Goal: Navigation & Orientation: Find specific page/section

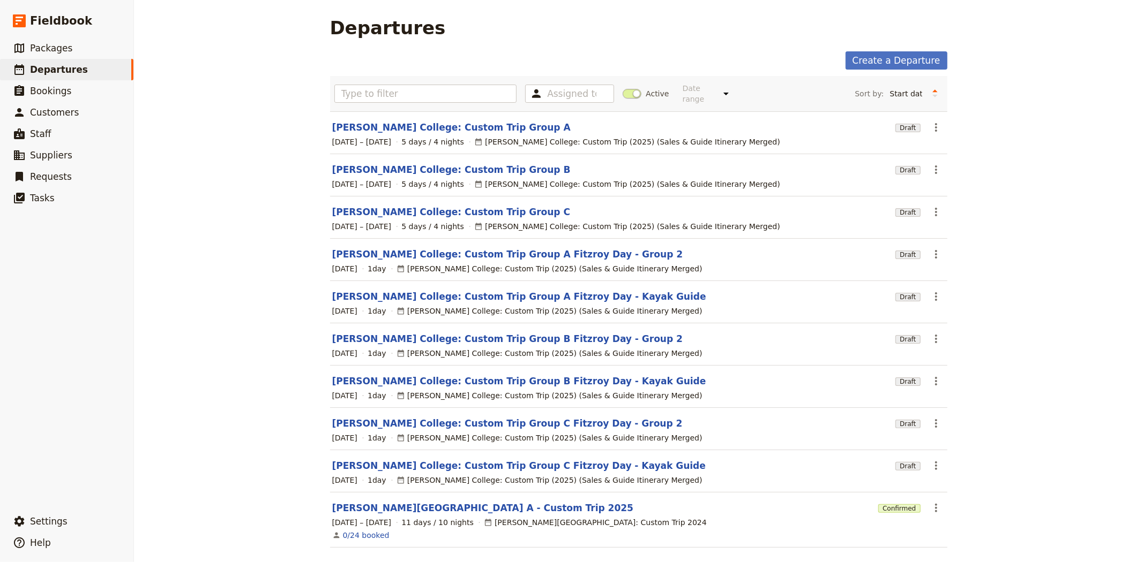
scroll to position [31, 0]
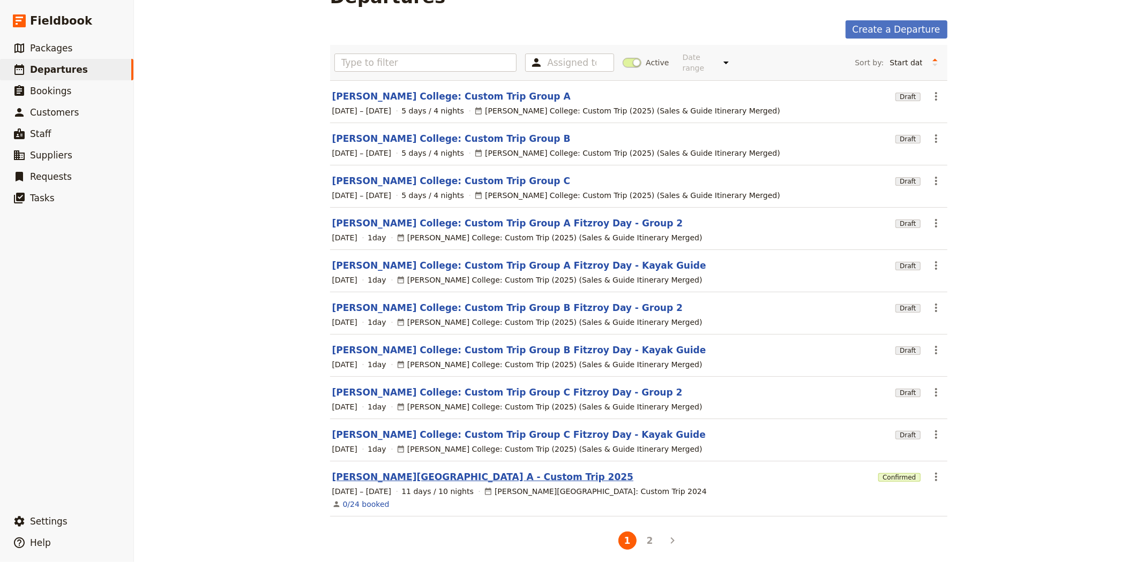
click at [416, 471] on link "[PERSON_NAME][GEOGRAPHIC_DATA] A - Custom Trip 2025" at bounding box center [483, 477] width 302 height 13
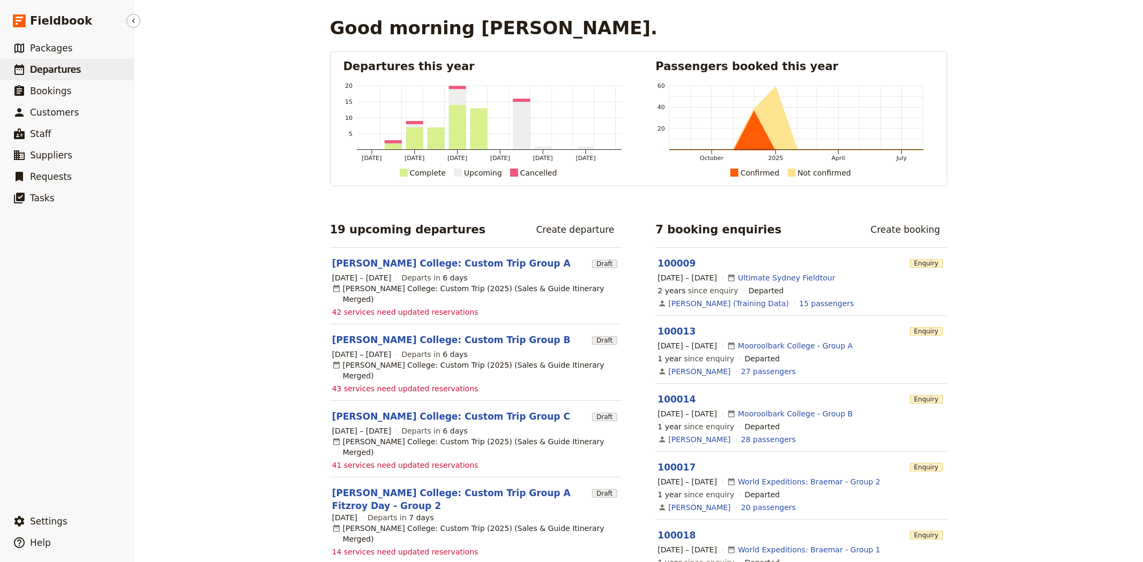
click at [52, 73] on span "Departures" at bounding box center [55, 69] width 51 height 11
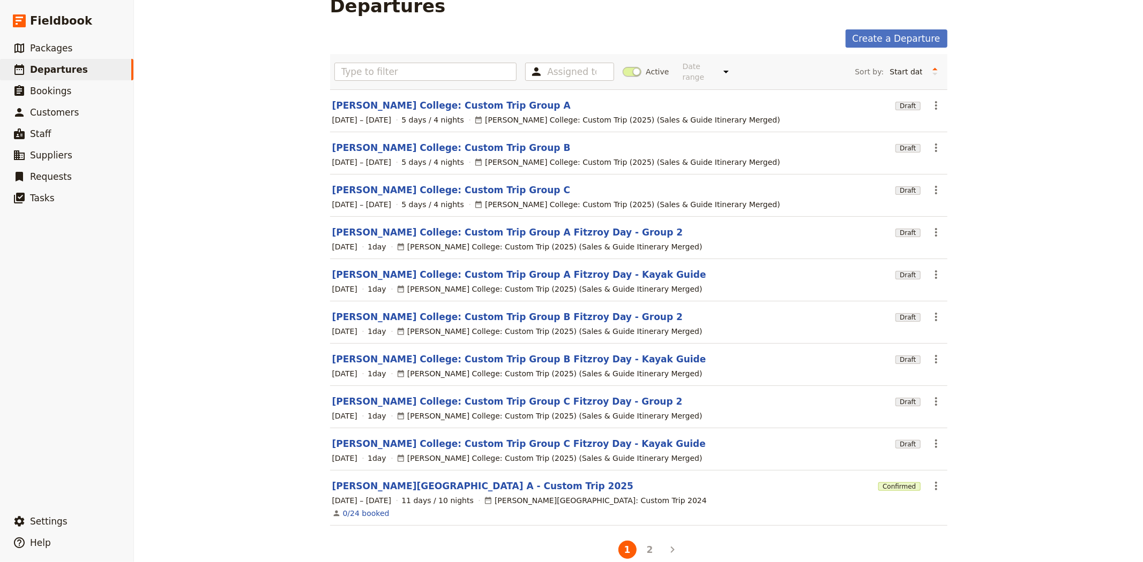
scroll to position [31, 0]
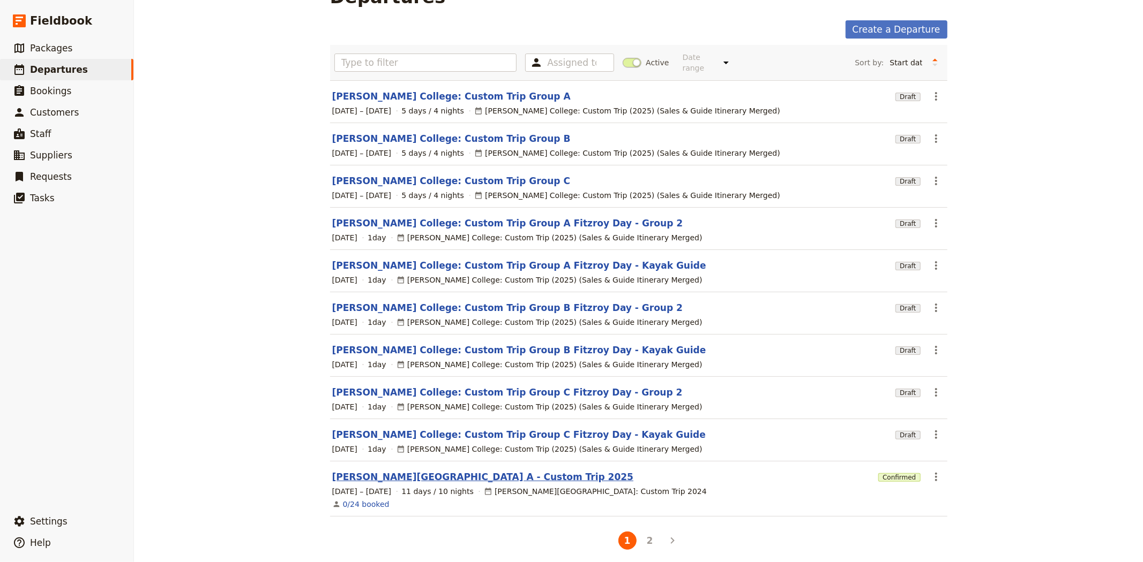
click at [471, 472] on link "[PERSON_NAME][GEOGRAPHIC_DATA] A - Custom Trip 2025" at bounding box center [483, 477] width 302 height 13
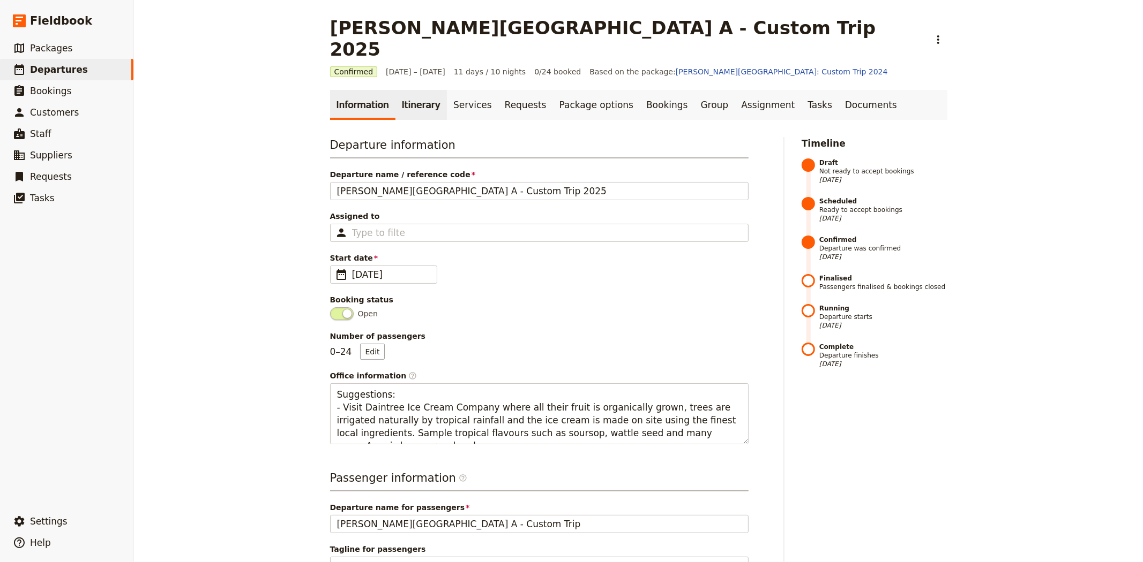
click at [417, 93] on link "Itinerary" at bounding box center [420, 105] width 51 height 30
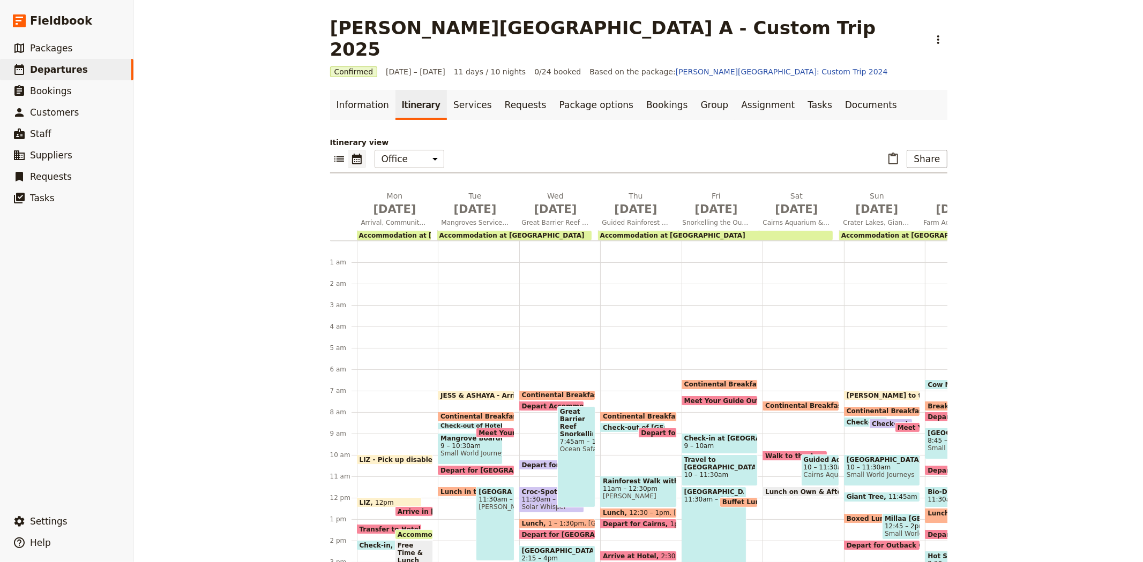
scroll to position [129, 0]
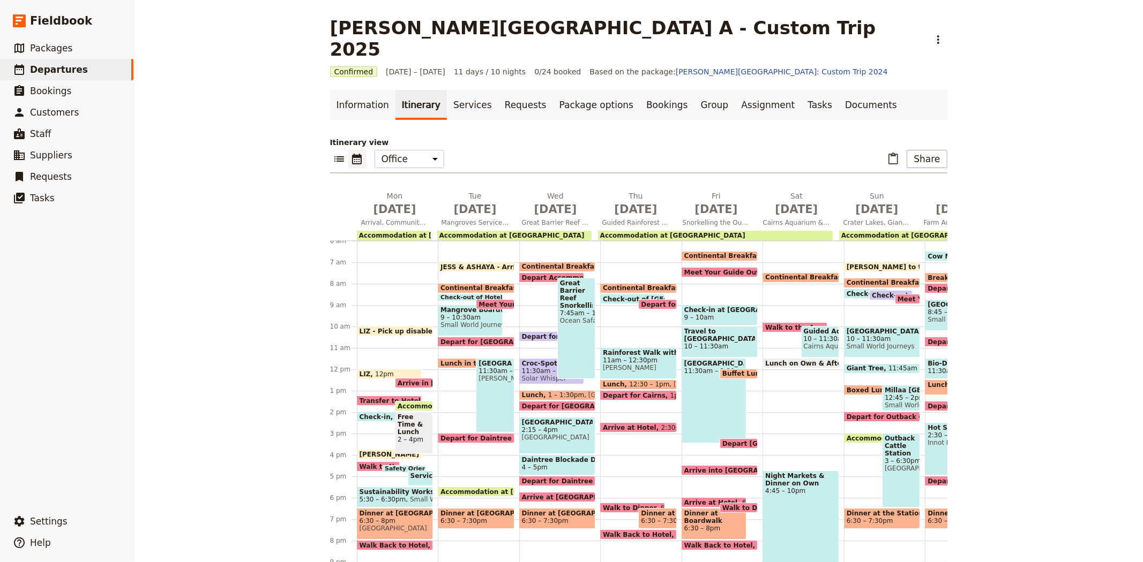
click at [559, 263] on span "Continental Breakfast at Hotel" at bounding box center [580, 266] width 116 height 7
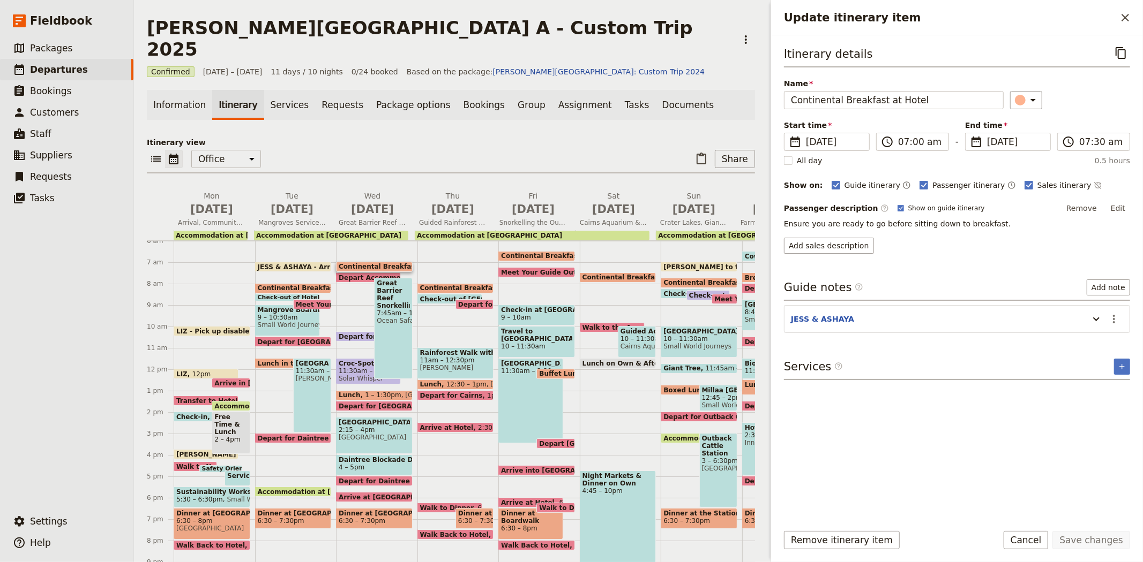
click at [453, 284] on span "Continental Breakfast at Hotel" at bounding box center [478, 287] width 116 height 7
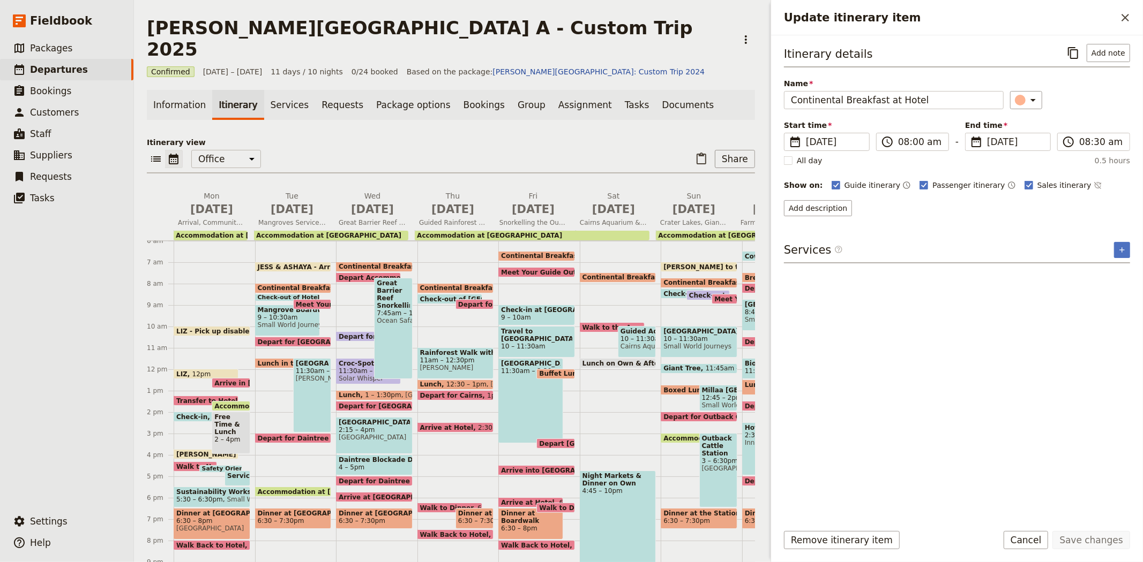
click at [494, 150] on div "​ ​ Office Guide Passenger Sales ​ Share" at bounding box center [451, 162] width 608 height 24
